Goal: Obtain resource: Obtain resource

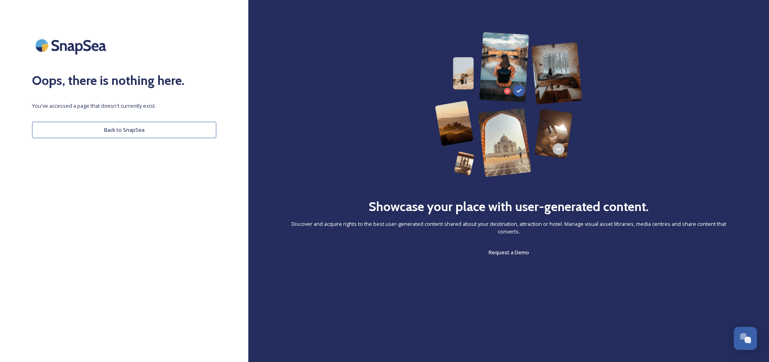
click at [153, 132] on button "Back to SnapSea" at bounding box center [124, 130] width 184 height 16
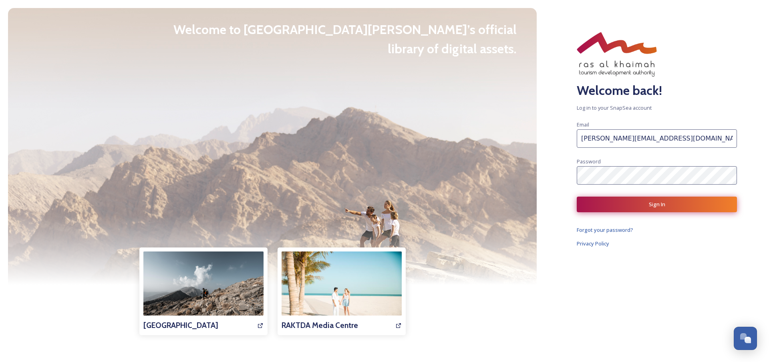
click at [618, 204] on button "Sign In" at bounding box center [657, 205] width 160 height 16
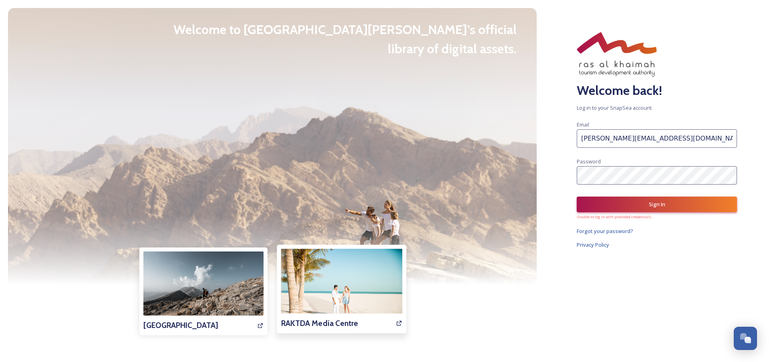
click at [335, 322] on h3 "RAKTDA Media Centre" at bounding box center [319, 324] width 77 height 12
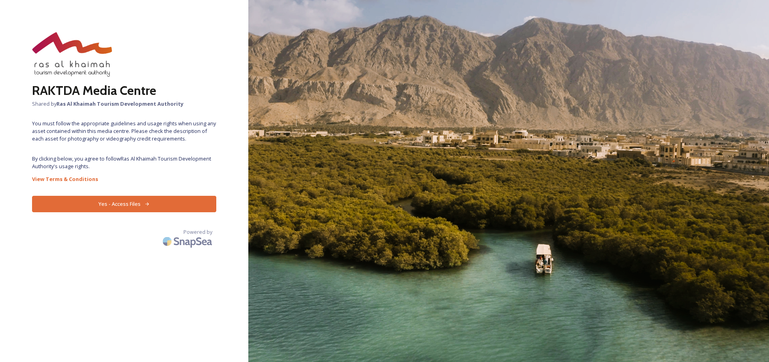
click at [135, 207] on button "Yes - Access Files" at bounding box center [124, 204] width 184 height 16
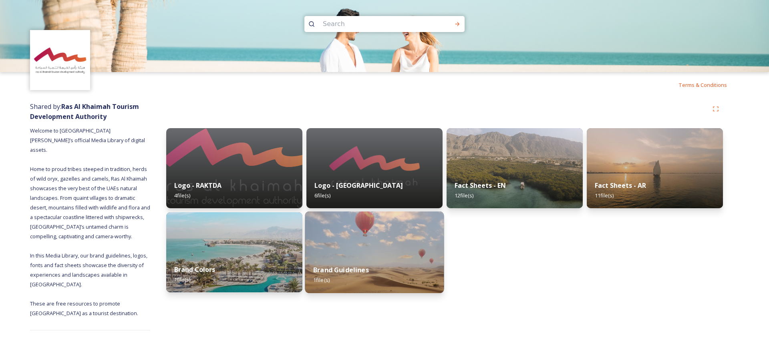
click at [337, 268] on strong "Brand Guidelines" at bounding box center [341, 270] width 56 height 9
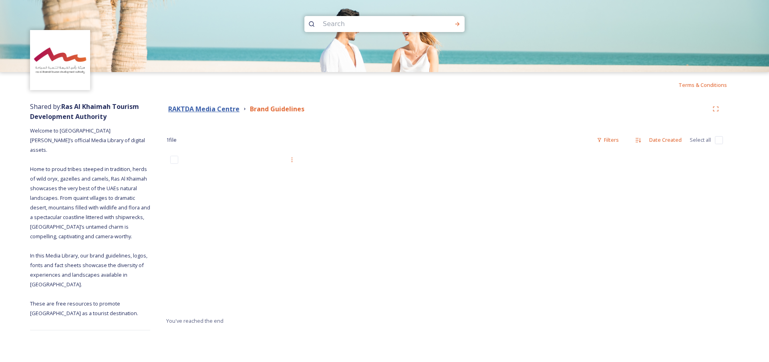
click at [221, 111] on strong "RAKTDA Media Centre" at bounding box center [203, 109] width 71 height 9
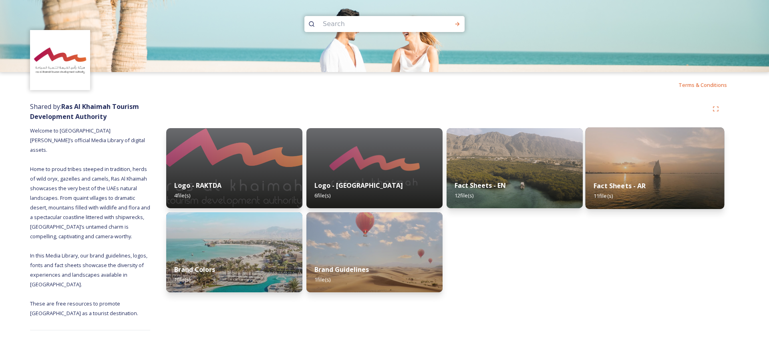
click at [642, 188] on strong "Fact Sheets - AR" at bounding box center [620, 185] width 52 height 9
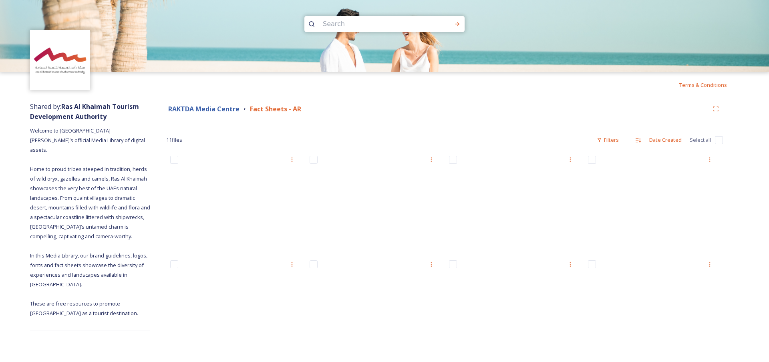
click at [208, 111] on strong "RAKTDA Media Centre" at bounding box center [203, 109] width 71 height 9
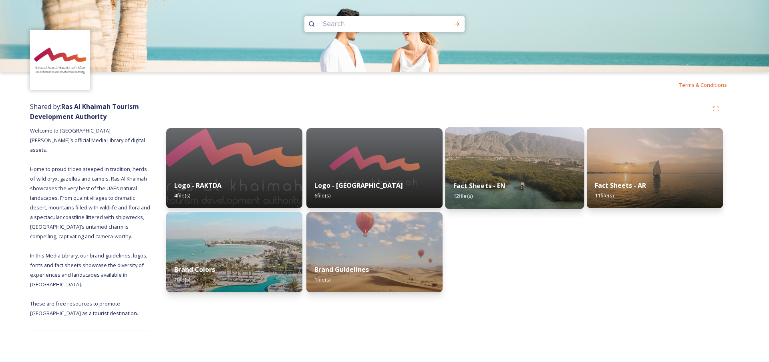
click at [520, 171] on img at bounding box center [515, 168] width 139 height 82
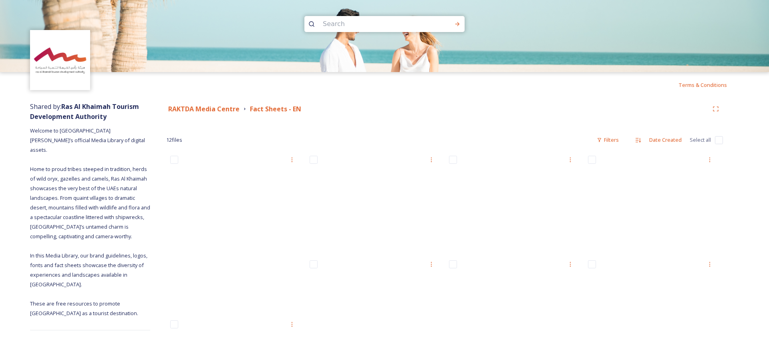
click at [60, 69] on img at bounding box center [60, 60] width 58 height 58
click at [215, 111] on strong "RAKTDA Media Centre" at bounding box center [203, 109] width 71 height 9
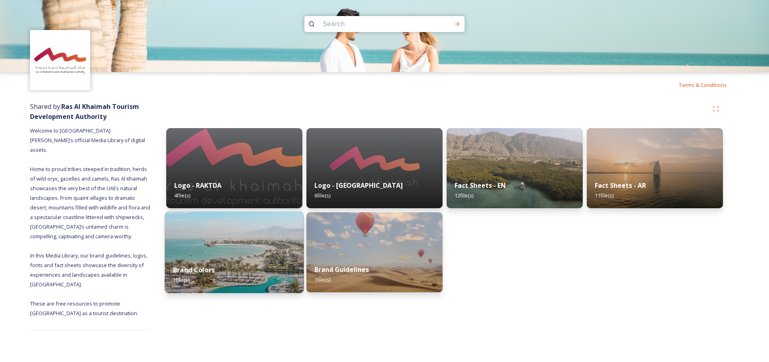
click at [224, 256] on img at bounding box center [234, 253] width 139 height 82
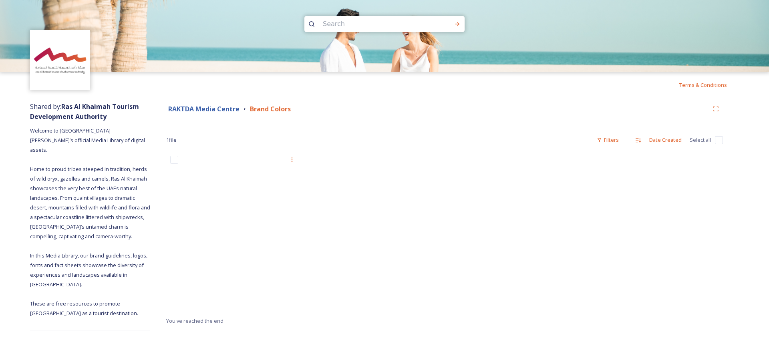
click at [213, 110] on strong "RAKTDA Media Centre" at bounding box center [203, 109] width 71 height 9
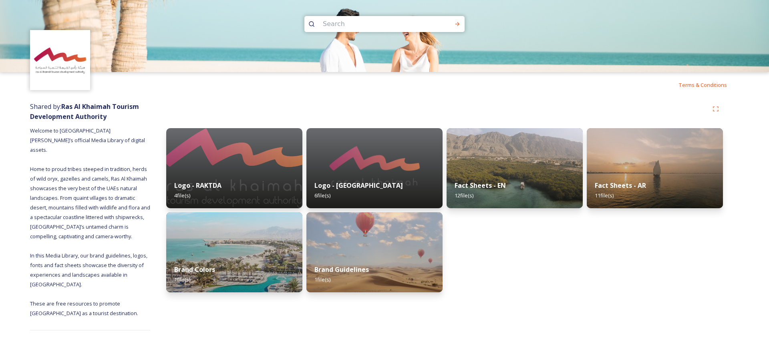
drag, startPoint x: 58, startPoint y: 70, endPoint x: 77, endPoint y: 70, distance: 19.2
click at [57, 70] on img at bounding box center [60, 60] width 58 height 58
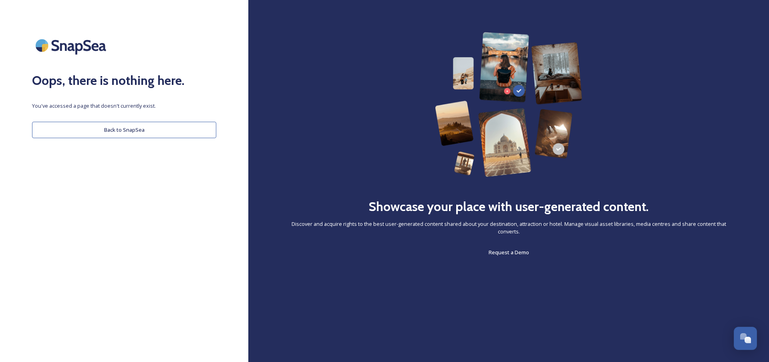
click at [126, 128] on button "Back to SnapSea" at bounding box center [124, 130] width 184 height 16
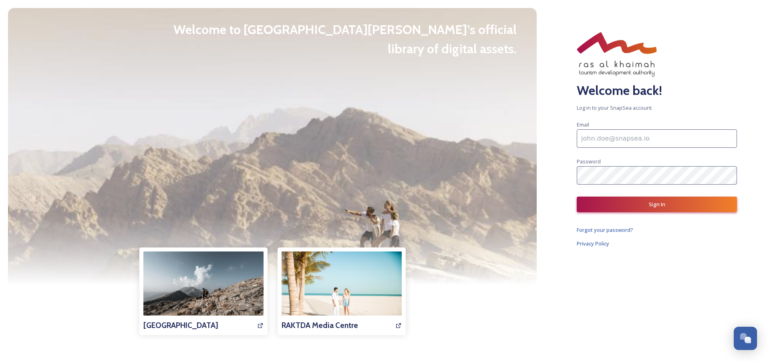
type input "marta.lehoczki@kartagotours.hu"
click at [637, 208] on button "Sign In" at bounding box center [657, 205] width 160 height 16
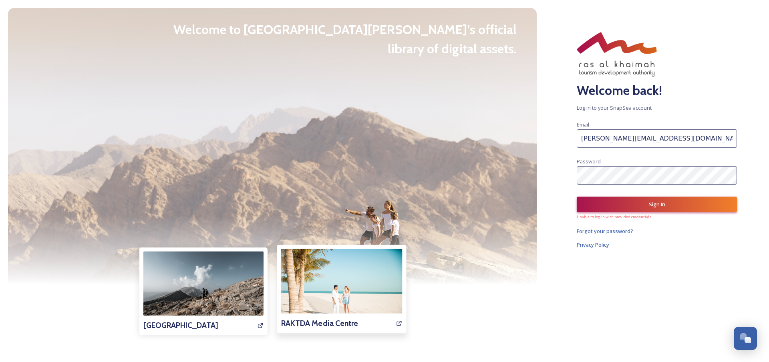
click at [310, 327] on h3 "RAKTDA Media Centre" at bounding box center [319, 324] width 77 height 12
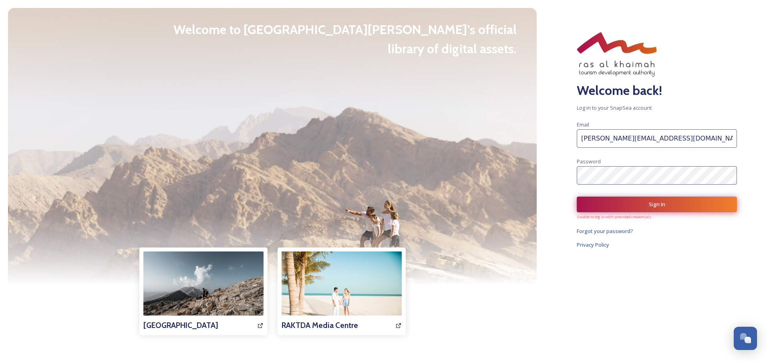
click at [661, 204] on button "Sign In" at bounding box center [657, 205] width 160 height 16
click at [635, 208] on button "Sign In" at bounding box center [657, 205] width 160 height 16
click at [639, 202] on button "Sign In" at bounding box center [657, 205] width 160 height 16
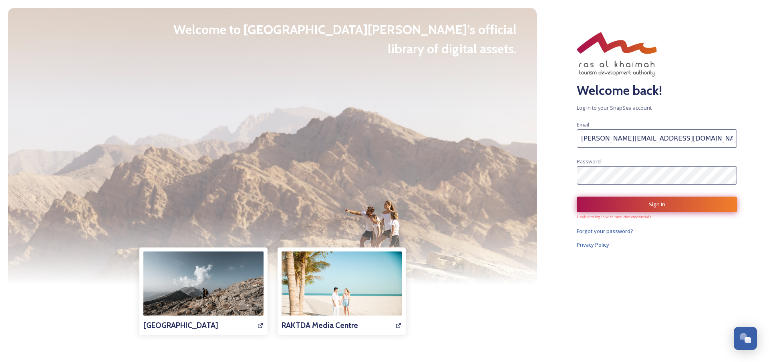
click at [639, 202] on button "Sign In" at bounding box center [657, 205] width 160 height 16
